Goal: Task Accomplishment & Management: Use online tool/utility

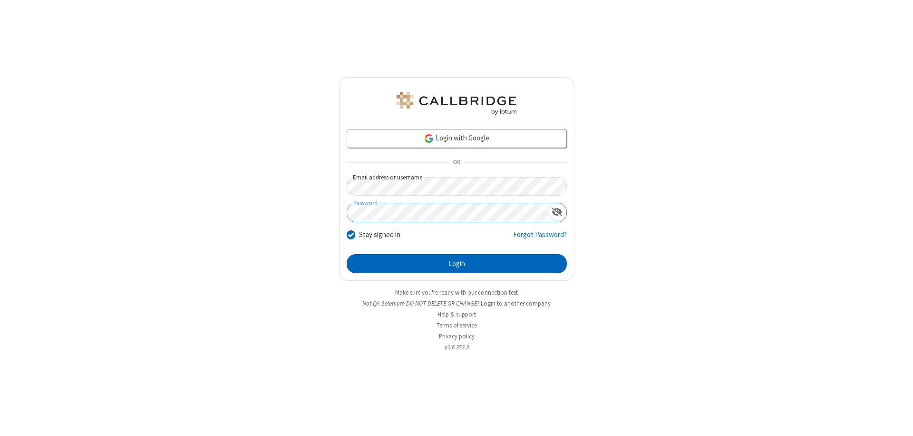
click at [456, 263] on button "Login" at bounding box center [457, 263] width 220 height 19
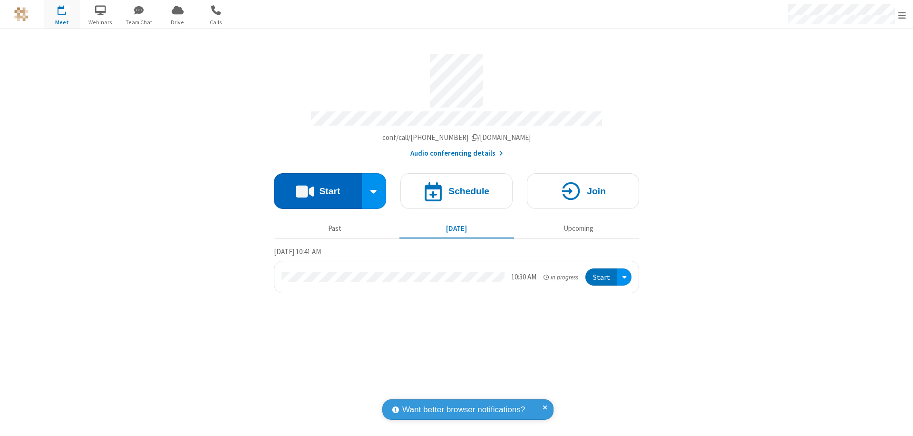
click at [318, 186] on button "Start" at bounding box center [318, 191] width 88 height 36
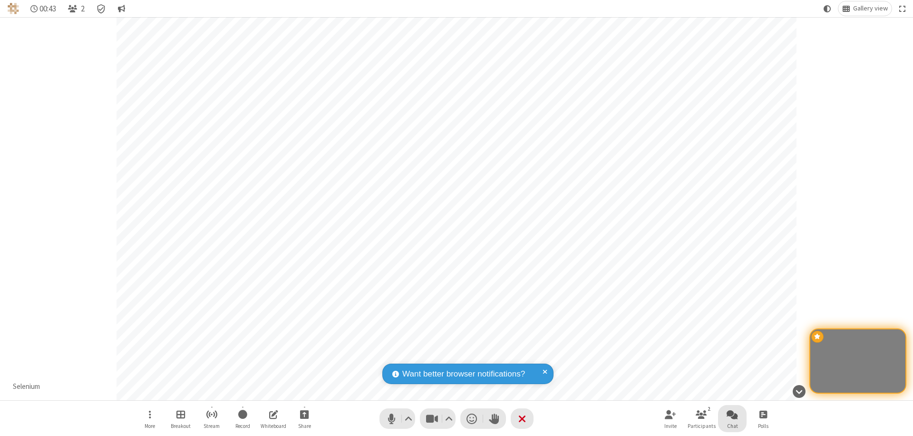
click at [732, 414] on span "Open chat" at bounding box center [732, 414] width 11 height 12
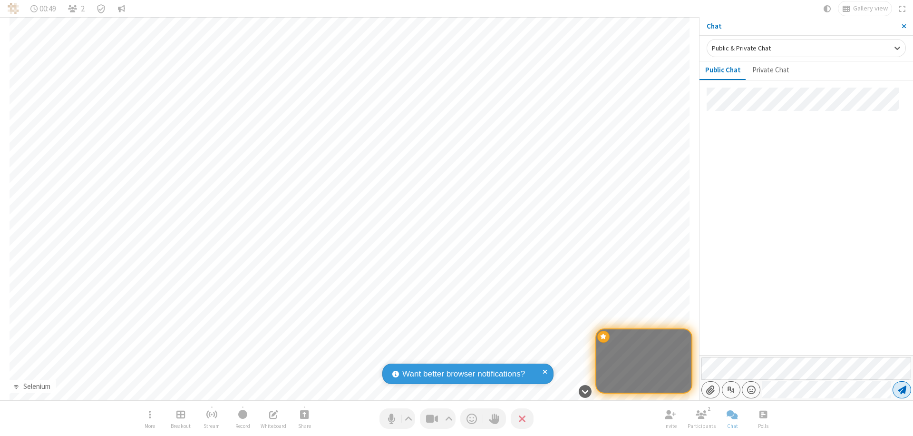
click at [902, 389] on span "Send message" at bounding box center [902, 390] width 9 height 10
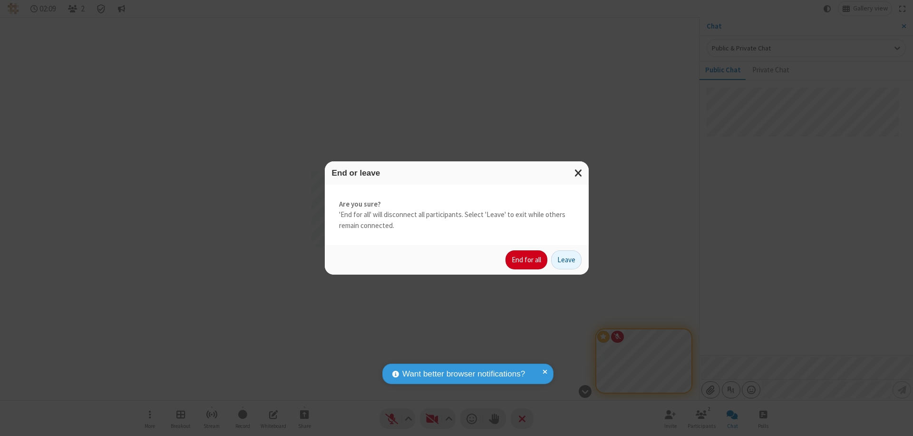
click at [527, 260] on button "End for all" at bounding box center [526, 259] width 42 height 19
